Goal: Find specific page/section: Find specific page/section

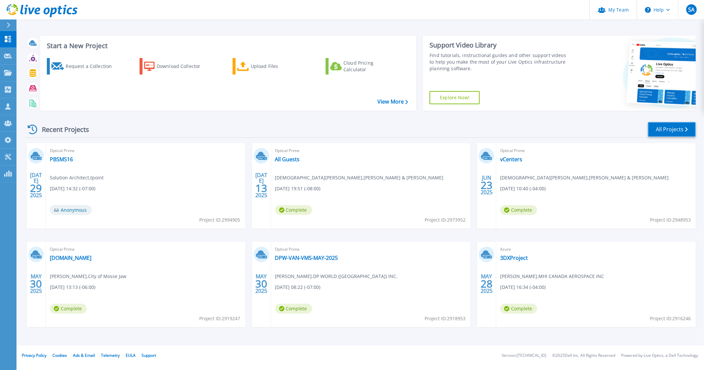
click at [660, 125] on link "All Projects" at bounding box center [672, 129] width 48 height 15
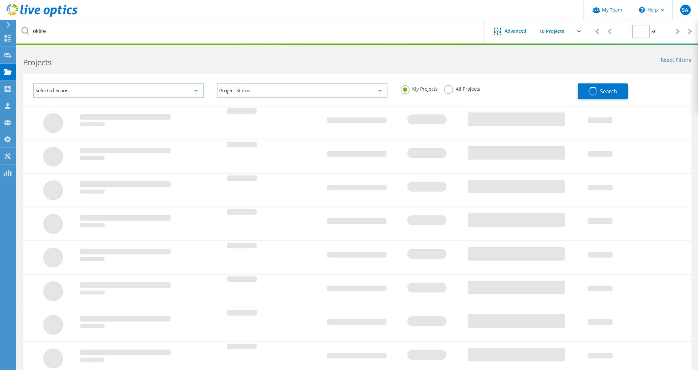
type input "1"
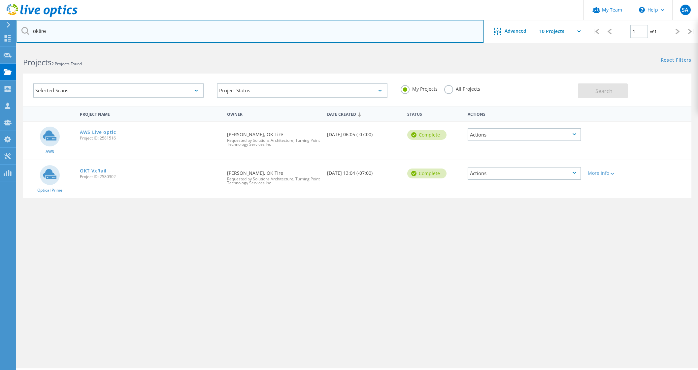
drag, startPoint x: 71, startPoint y: 28, endPoint x: -12, endPoint y: 26, distance: 82.2
click at [0, 26] on html "My Team \n Help Explore Helpful Articles Contact Support SA Partner Team Admin …" at bounding box center [349, 194] width 698 height 388
type input "l"
type input "vca"
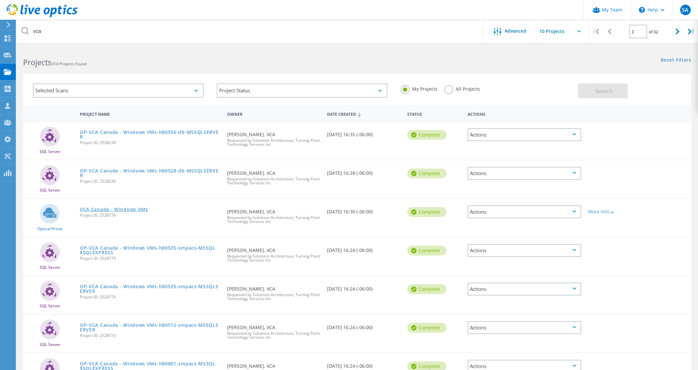
click at [120, 209] on link "VCA Canada - Windows VMs" at bounding box center [114, 209] width 68 height 5
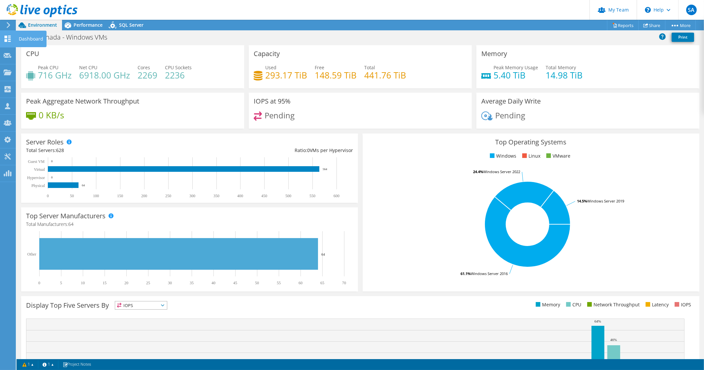
click at [11, 38] on icon at bounding box center [8, 39] width 8 height 6
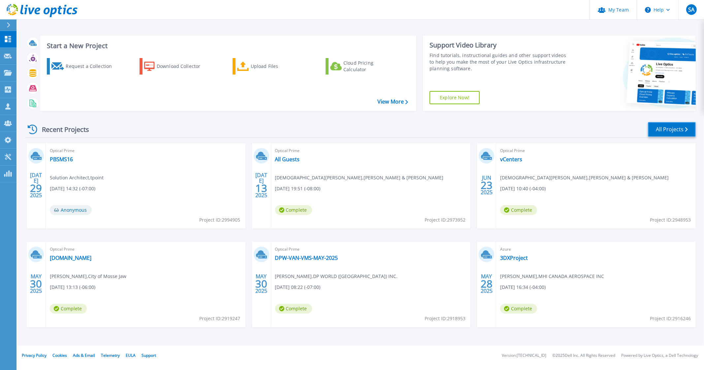
click at [671, 129] on link "All Projects" at bounding box center [672, 129] width 48 height 15
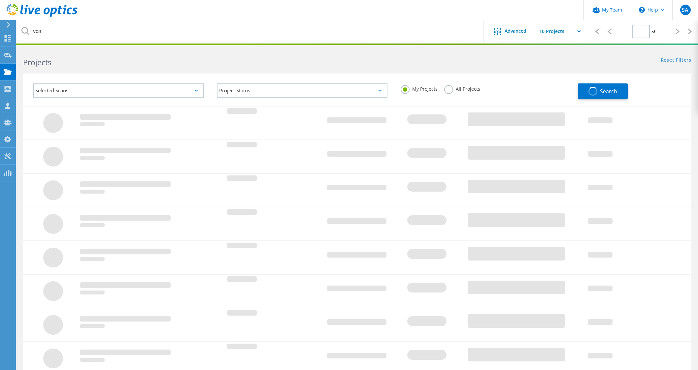
type input "1"
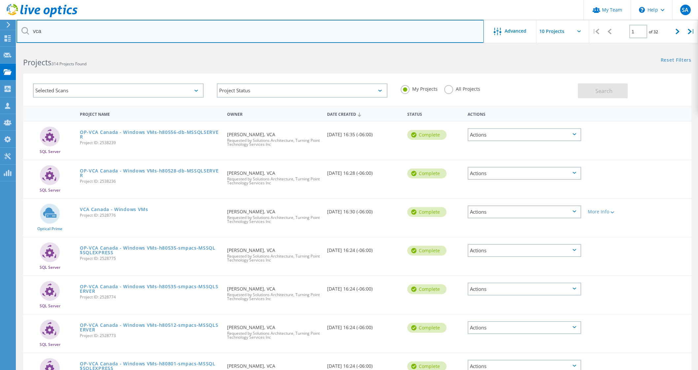
drag, startPoint x: 80, startPoint y: 32, endPoint x: -9, endPoint y: 25, distance: 89.6
click at [0, 25] on html "My Team \n Help Explore Helpful Articles Contact Support SA Partner Team Admin …" at bounding box center [349, 266] width 698 height 533
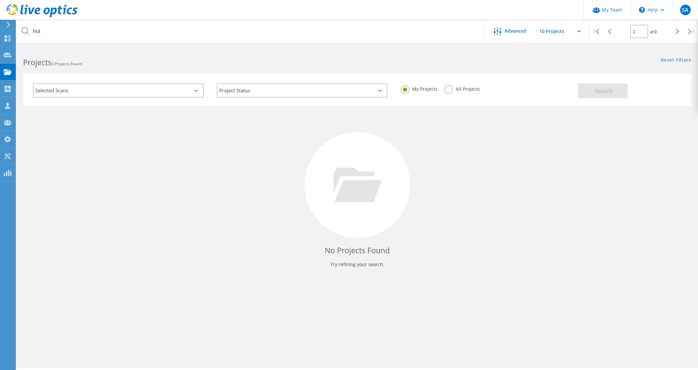
click at [451, 86] on label "All Projects" at bounding box center [462, 88] width 36 height 6
click at [0, 0] on input "All Projects" at bounding box center [0, 0] width 0 height 0
click at [599, 87] on span "Search" at bounding box center [603, 90] width 17 height 7
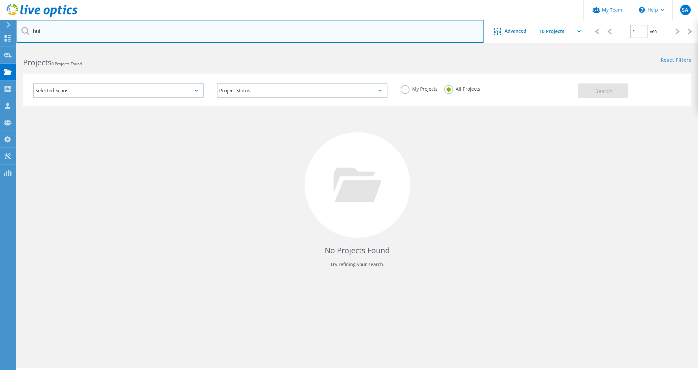
drag, startPoint x: 48, startPoint y: 30, endPoint x: 21, endPoint y: 28, distance: 27.1
click at [21, 28] on input "hut" at bounding box center [249, 31] width 467 height 23
click at [48, 35] on input "sbbi" at bounding box center [249, 31] width 467 height 23
drag, startPoint x: 47, startPoint y: 34, endPoint x: 38, endPoint y: 31, distance: 9.3
click at [38, 31] on input "sbbm" at bounding box center [249, 31] width 467 height 23
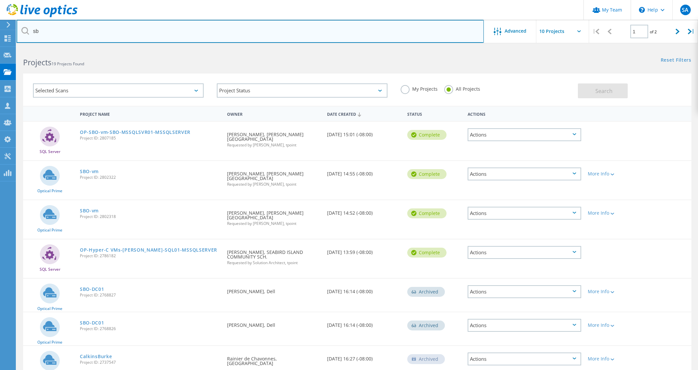
drag, startPoint x: 57, startPoint y: 35, endPoint x: 16, endPoint y: 18, distance: 43.6
click at [16, 48] on div "My Team \n Help Explore Helpful Articles Contact Support SA Partner Team Admin …" at bounding box center [349, 291] width 698 height 487
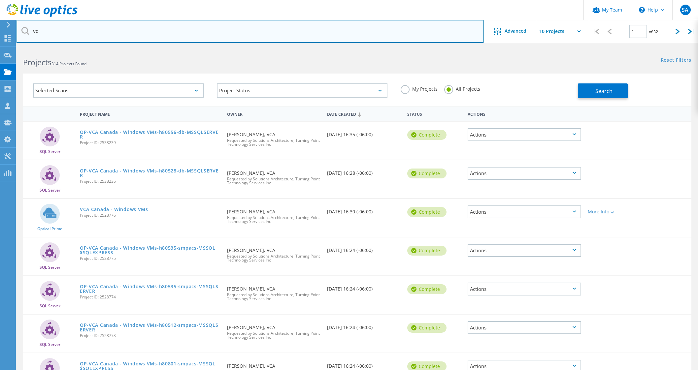
type input "v"
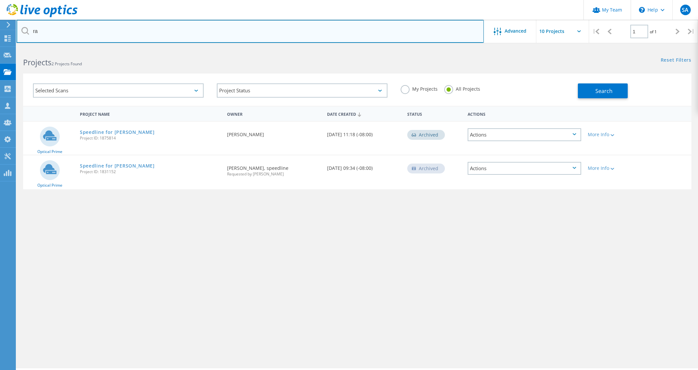
type input "r"
type input "vca"
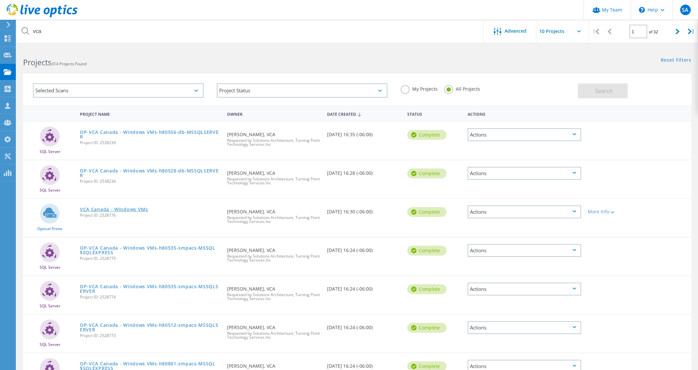
click at [110, 210] on link "VCA Canada - Windows VMs" at bounding box center [114, 209] width 68 height 5
